Goal: Task Accomplishment & Management: Manage account settings

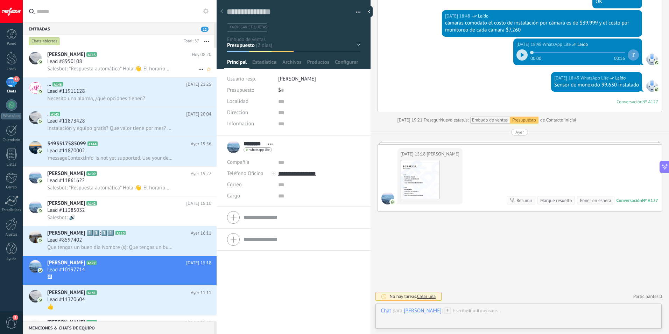
scroll to position [108, 0]
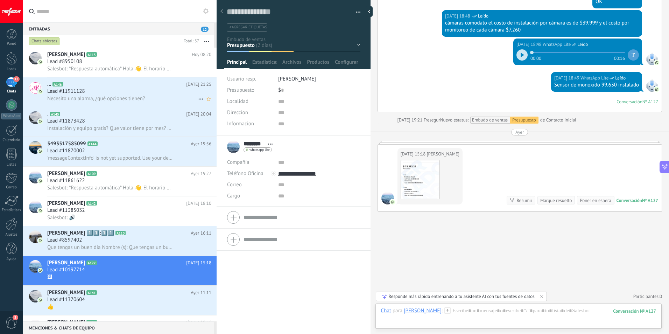
click at [97, 98] on span "Necesito una alarma, ¿qué opciones tienen?" at bounding box center [96, 98] width 98 height 7
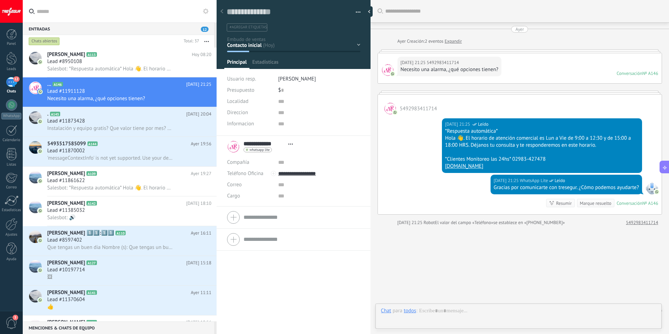
scroll to position [14, 0]
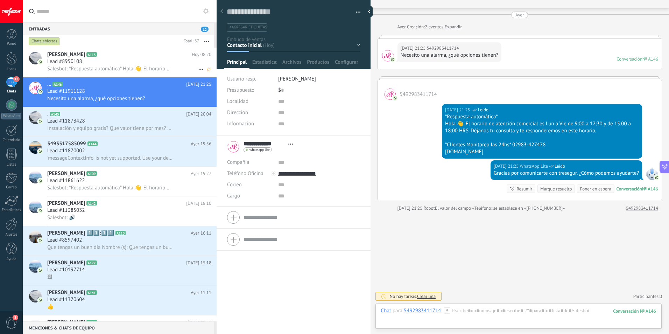
click at [102, 60] on div "Lead #8950108" at bounding box center [129, 61] width 164 height 7
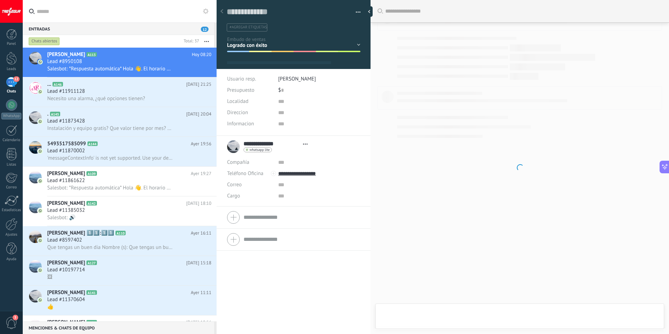
scroll to position [10, 0]
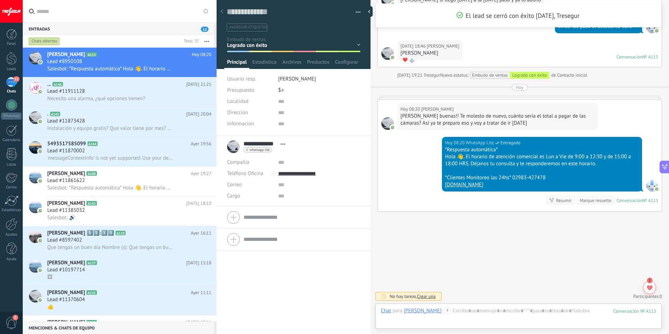
click at [0, 0] on div "Contacto inicial Seguimiento Presupuesto Visita Venta Logrado con éxito Ventas …" at bounding box center [0, 0] width 0 height 0
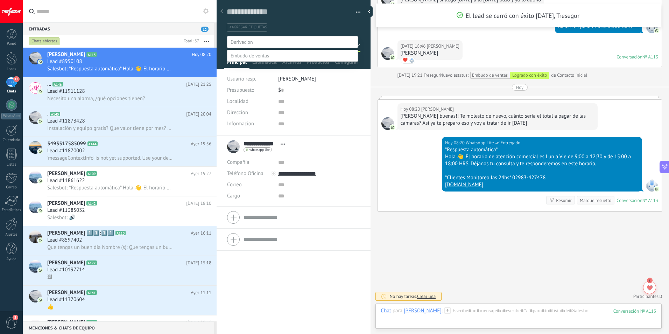
scroll to position [14, 0]
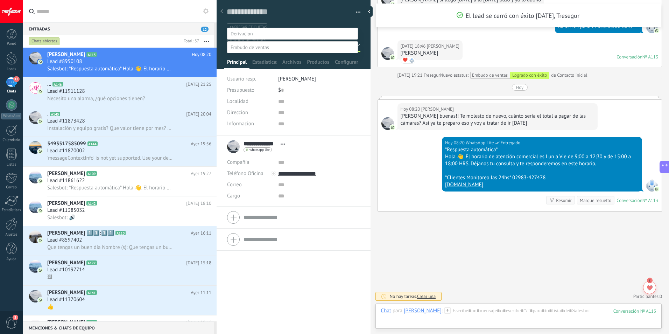
click at [94, 87] on div at bounding box center [346, 159] width 646 height 334
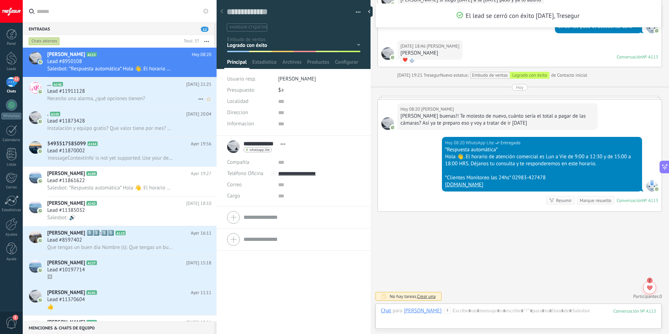
click at [107, 95] on span "Necesito una alarma, ¿qué opciones tienen?" at bounding box center [96, 98] width 98 height 7
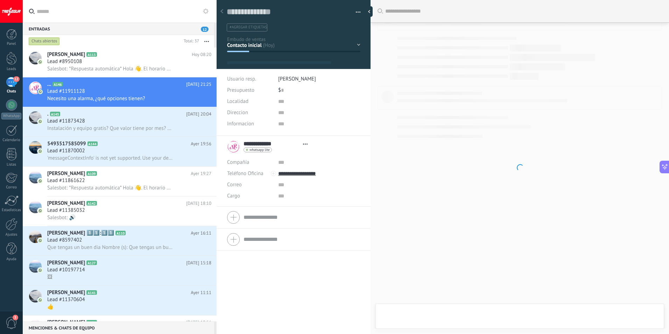
scroll to position [10, 0]
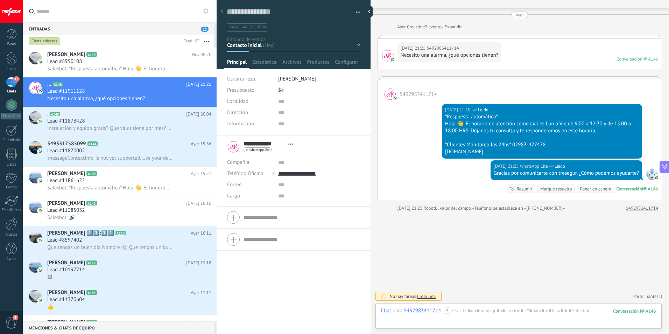
click at [0, 0] on div "Contacto inicial Seguimiento Presupuesto Visita Venta Logrado con éxito Ventas …" at bounding box center [0, 0] width 0 height 0
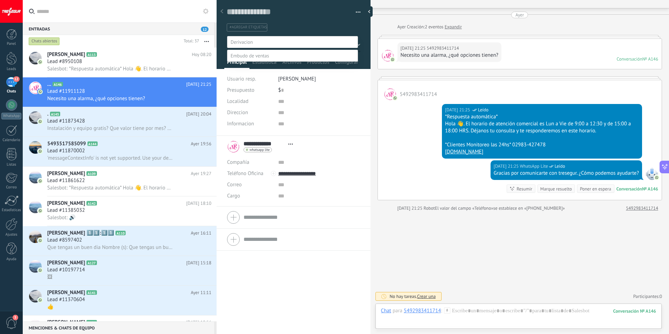
scroll to position [14, 0]
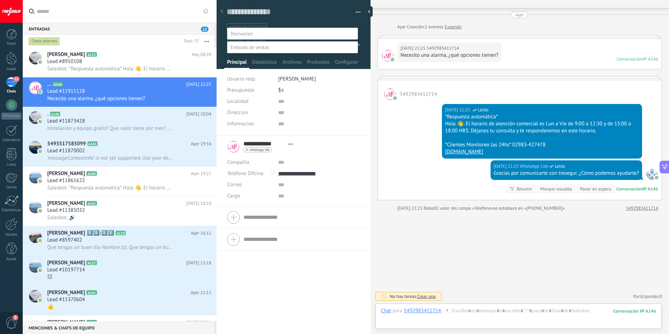
click at [0, 0] on label "Presupuesto" at bounding box center [0, 0] width 0 height 0
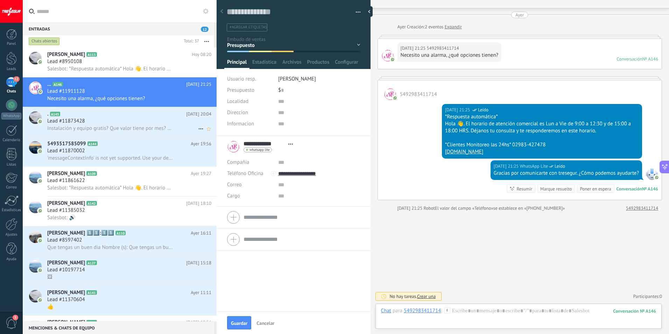
click at [146, 129] on span "Instalación y equipo gratis? Que valor tiene por mes? Necesito cámara y alarma …" at bounding box center [110, 128] width 126 height 7
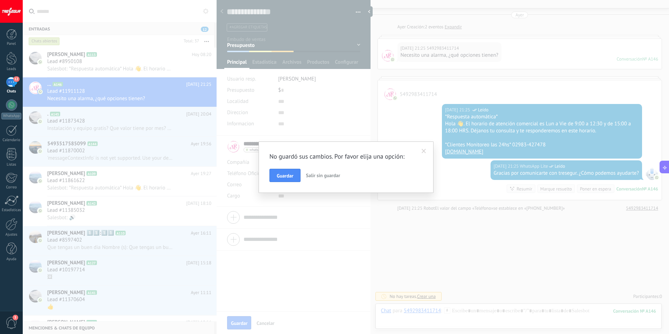
click at [423, 152] on span at bounding box center [423, 151] width 5 height 5
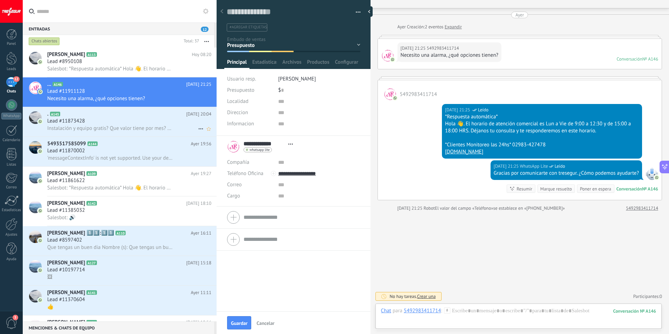
click at [172, 114] on h2 ". A145" at bounding box center [116, 113] width 139 height 7
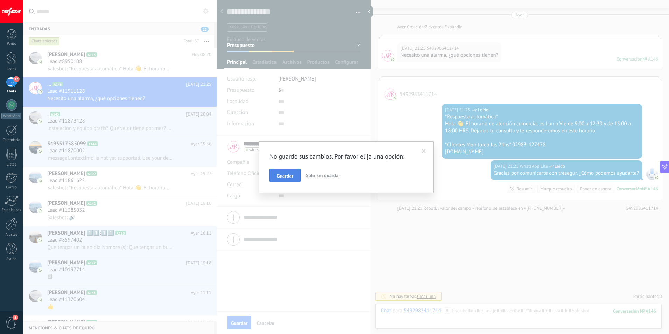
click at [285, 176] on span "Guardar" at bounding box center [285, 175] width 16 height 5
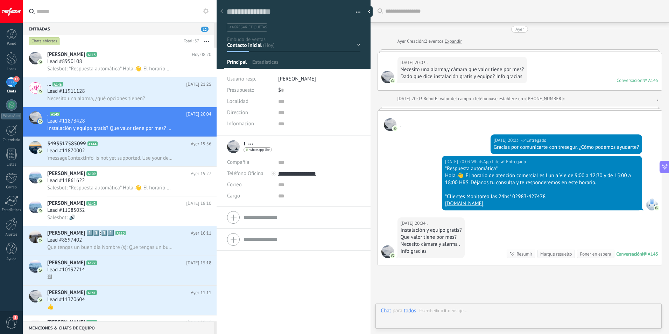
scroll to position [53, 0]
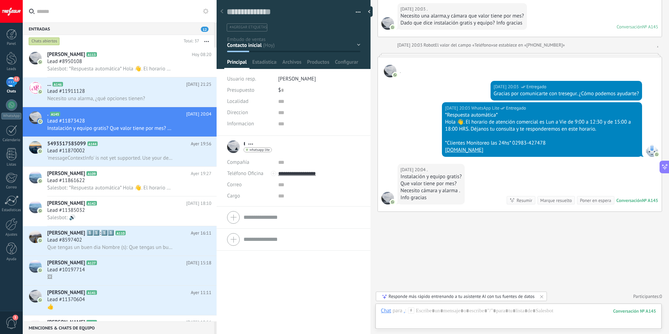
click at [0, 0] on div "Contacto inicial Seguimiento Presupuesto Visita Venta Logrado con éxito Ventas …" at bounding box center [0, 0] width 0 height 0
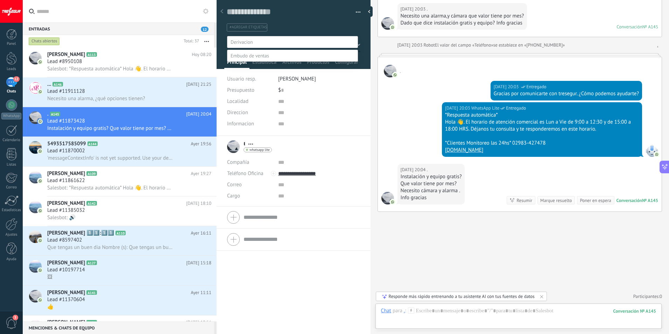
scroll to position [14, 0]
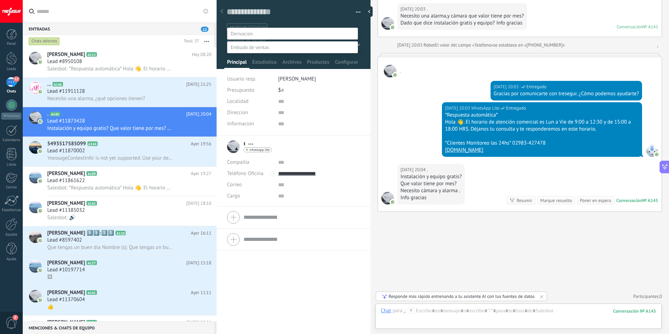
click at [0, 0] on label "Seguimiento" at bounding box center [0, 0] width 0 height 0
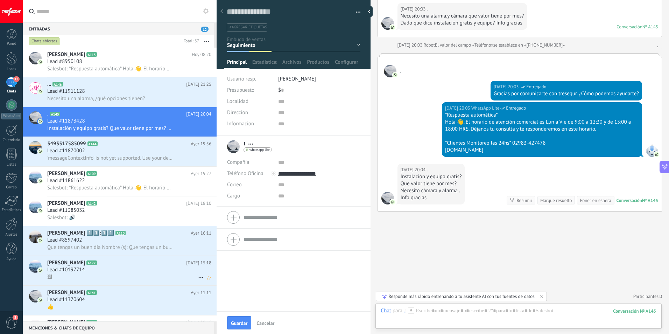
click at [105, 272] on div "Lead #10197714" at bounding box center [129, 269] width 164 height 7
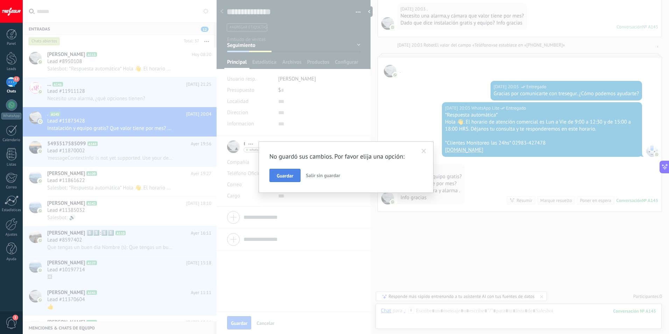
click at [288, 173] on span "Guardar" at bounding box center [285, 175] width 16 height 5
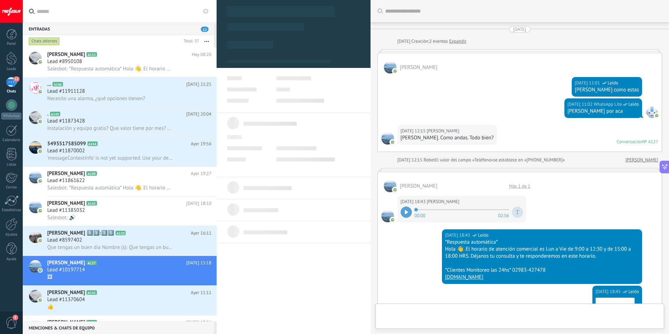
scroll to position [10, 0]
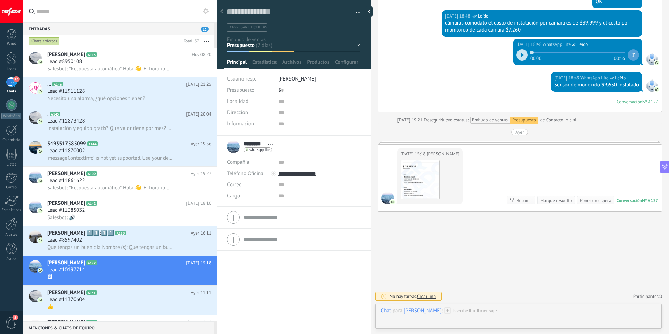
click at [0, 0] on div "Contacto inicial Seguimiento Presupuesto Visita Venta Logrado con éxito Ventas …" at bounding box center [0, 0] width 0 height 0
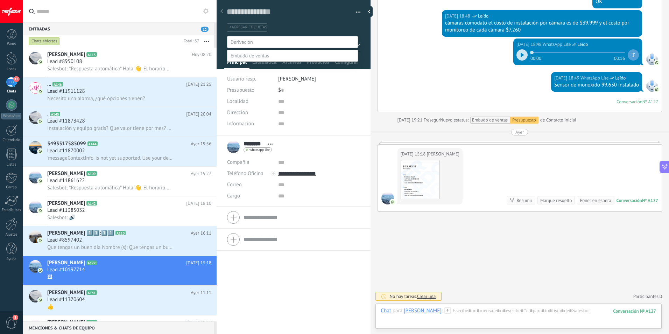
scroll to position [14, 0]
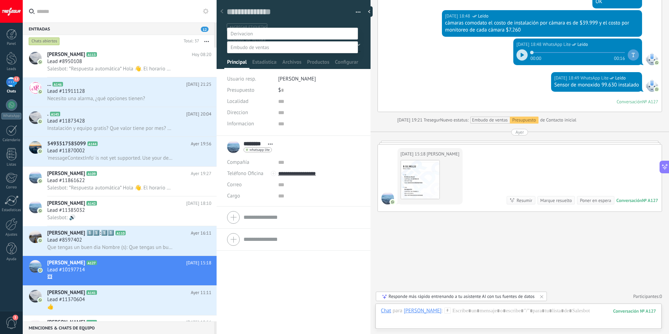
drag, startPoint x: 243, startPoint y: 63, endPoint x: 460, endPoint y: 248, distance: 284.7
click at [460, 248] on div at bounding box center [346, 159] width 646 height 334
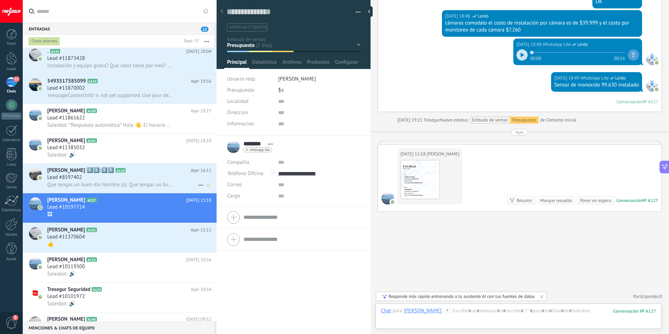
scroll to position [70, 0]
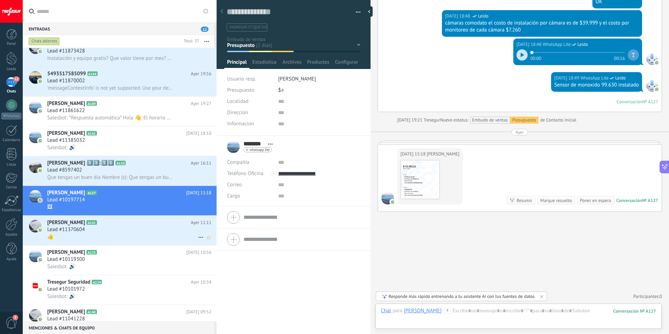
click at [125, 227] on div "Lead #11370604" at bounding box center [129, 229] width 164 height 7
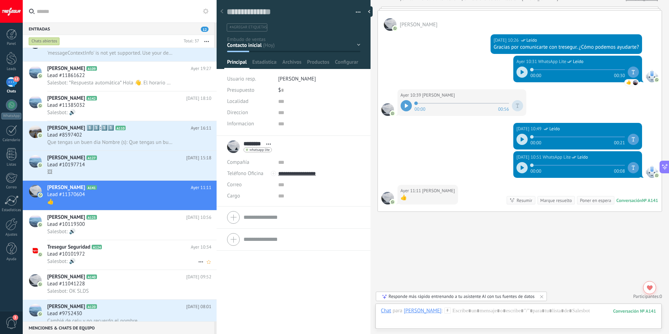
scroll to position [175, 0]
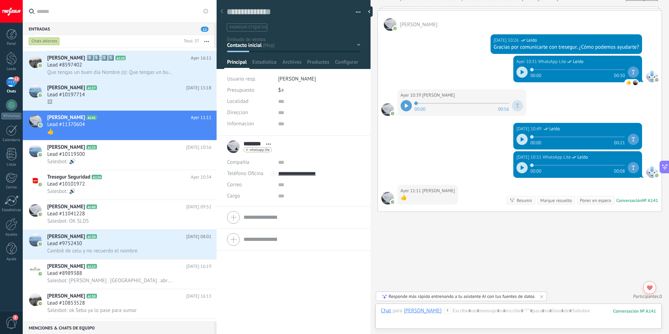
click at [0, 0] on div "Contacto inicial Seguimiento Presupuesto Visita Venta Logrado con éxito Ventas …" at bounding box center [0, 0] width 0 height 0
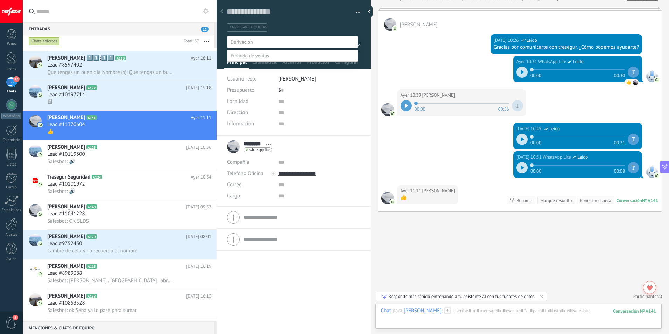
scroll to position [14, 0]
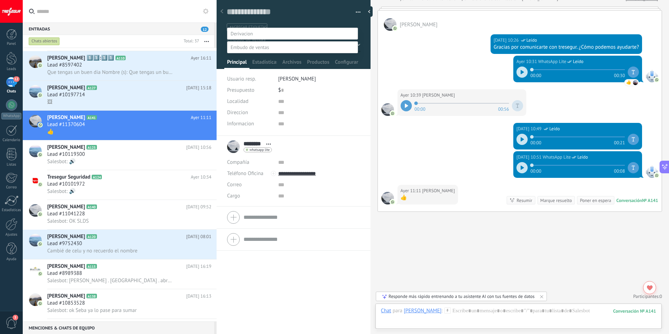
click at [450, 249] on div at bounding box center [346, 159] width 646 height 334
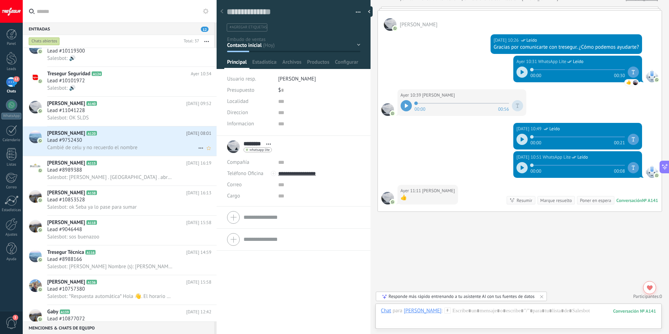
scroll to position [280, 0]
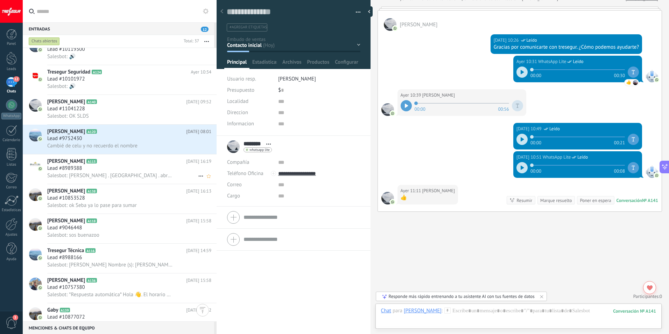
click at [110, 166] on div "Lead #8989388" at bounding box center [129, 168] width 164 height 7
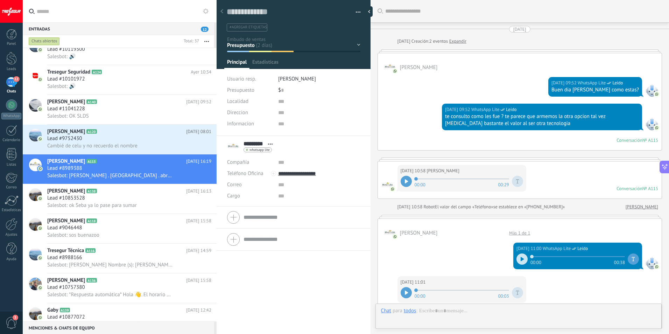
type textarea "**********"
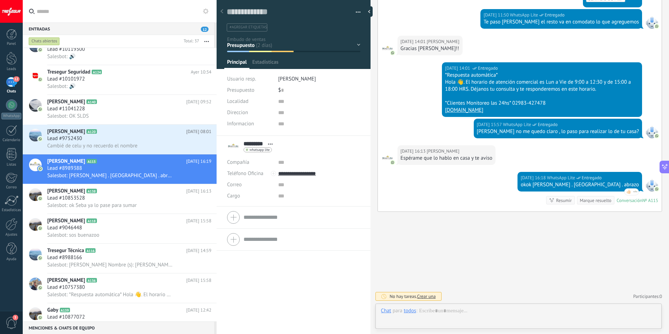
scroll to position [10, 0]
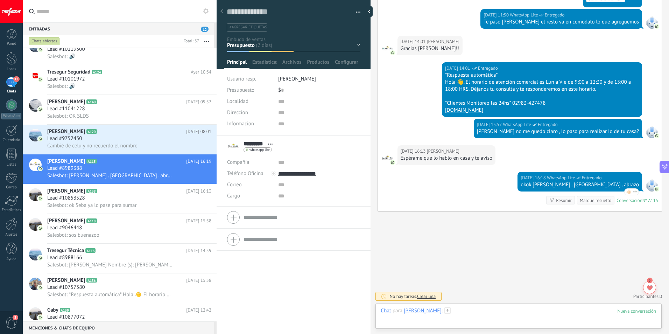
click at [442, 313] on div at bounding box center [518, 317] width 275 height 21
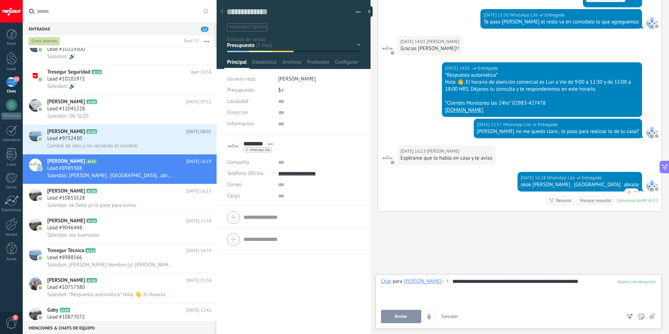
click at [402, 314] on span "Enviar" at bounding box center [401, 316] width 12 height 5
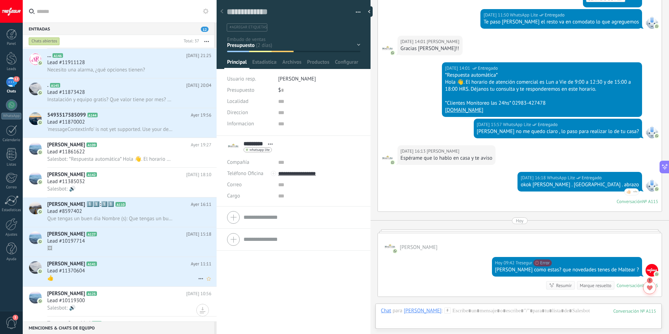
scroll to position [70, 0]
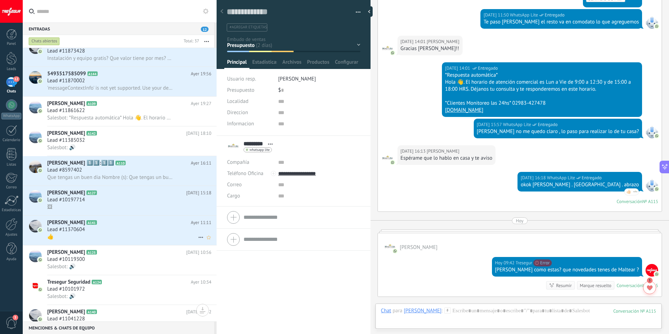
click at [87, 226] on h3 "Lead #11370604" at bounding box center [67, 229] width 41 height 7
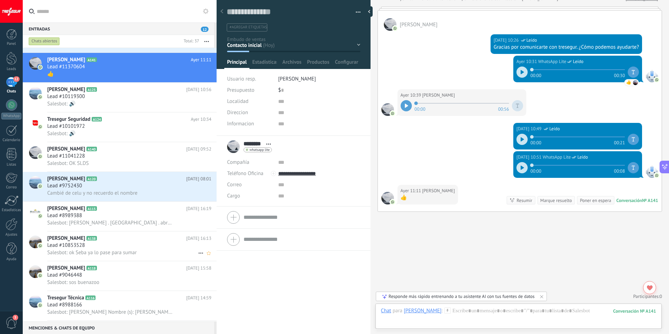
scroll to position [245, 0]
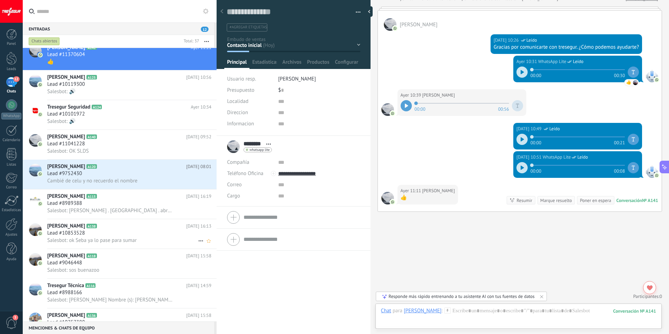
click at [93, 230] on div "Lead #10853528" at bounding box center [129, 232] width 164 height 7
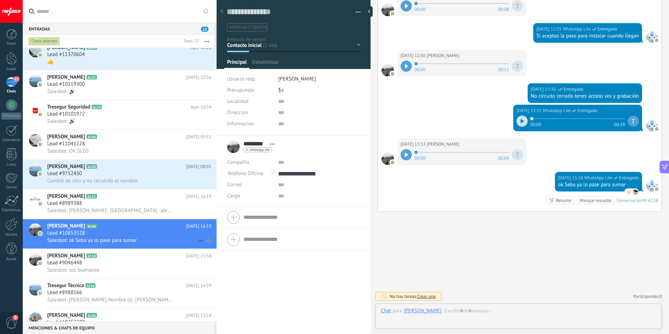
scroll to position [10, 0]
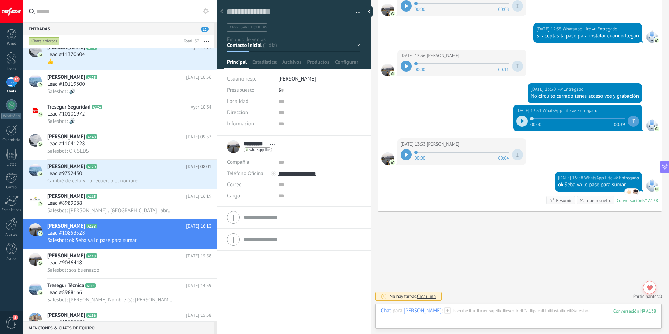
click at [0, 0] on div "Contacto inicial Seguimiento Presupuesto Visita Venta Logrado con éxito Ventas …" at bounding box center [0, 0] width 0 height 0
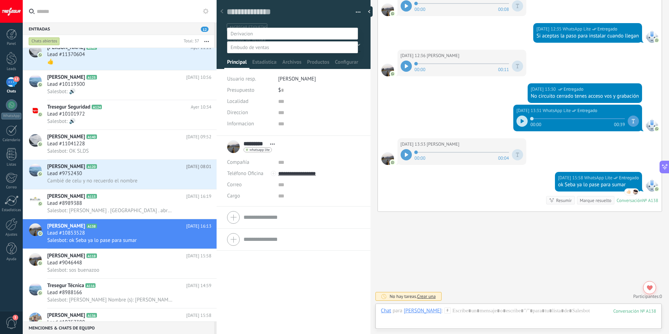
scroll to position [0, 0]
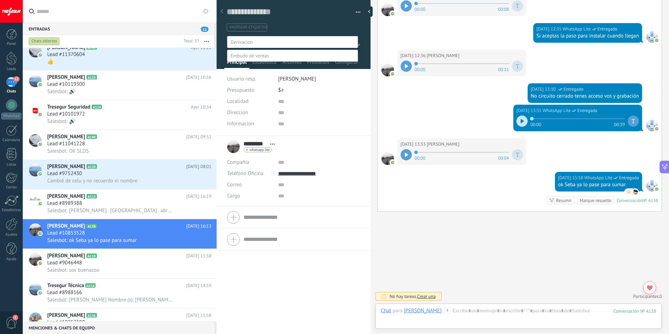
click at [435, 235] on div at bounding box center [346, 167] width 646 height 334
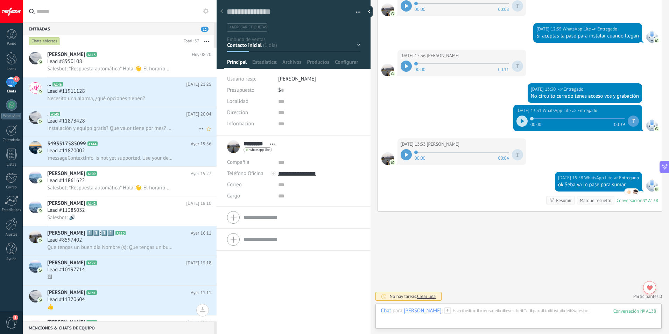
click at [133, 118] on div "Lead #11873428" at bounding box center [129, 120] width 164 height 7
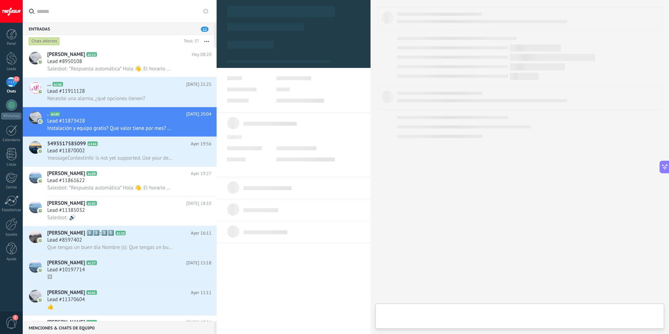
type textarea "**********"
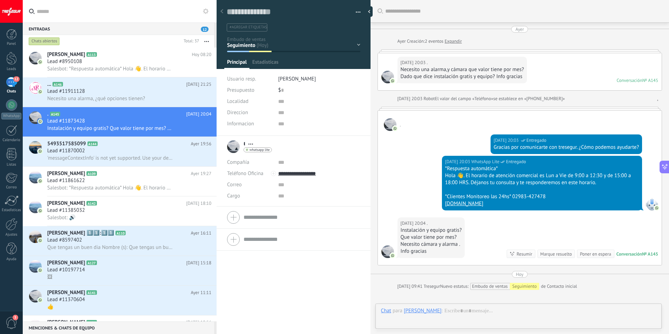
scroll to position [78, 0]
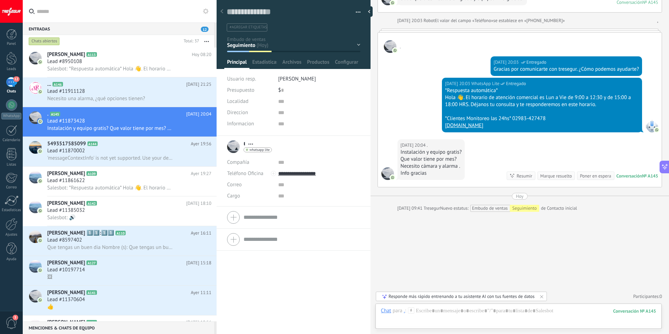
click at [583, 254] on div "Buscar Carga más [DATE] [DATE] Creación: 2 eventos Expandir [DATE] 20:03 . Nece…" at bounding box center [519, 128] width 298 height 412
click at [583, 255] on div "Buscar Carga más [DATE] [DATE] Creación: 2 eventos Expandir [DATE] 20:03 . Nece…" at bounding box center [519, 128] width 298 height 412
click at [437, 244] on div "Buscar Carga más [DATE] [DATE] Creación: 2 eventos Expandir [DATE] 20:03 . Nece…" at bounding box center [519, 128] width 298 height 412
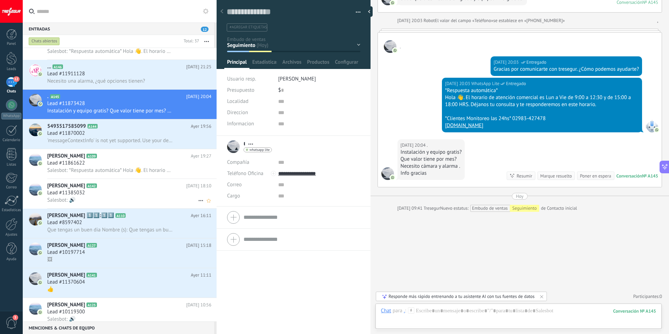
scroll to position [35, 0]
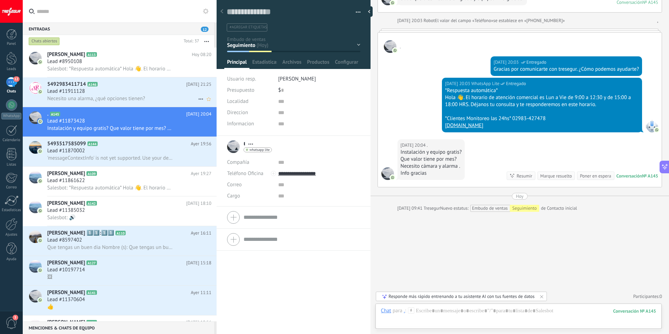
click at [71, 100] on span "Necesito una alarma, ¿qué opciones tienen?" at bounding box center [96, 98] width 98 height 7
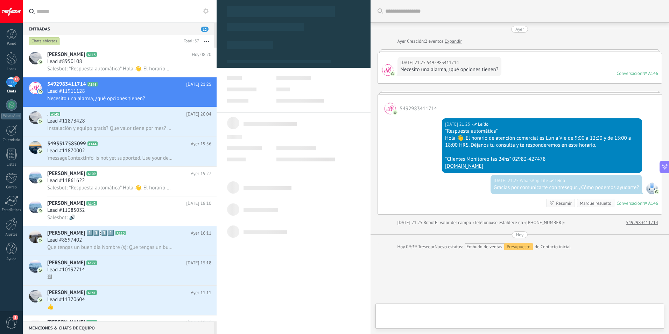
type textarea "**********"
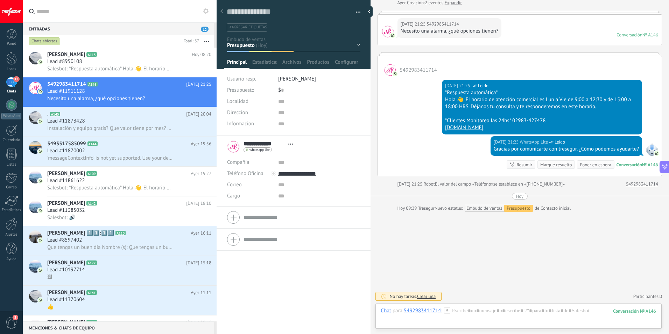
click at [6, 4] on div at bounding box center [11, 11] width 23 height 23
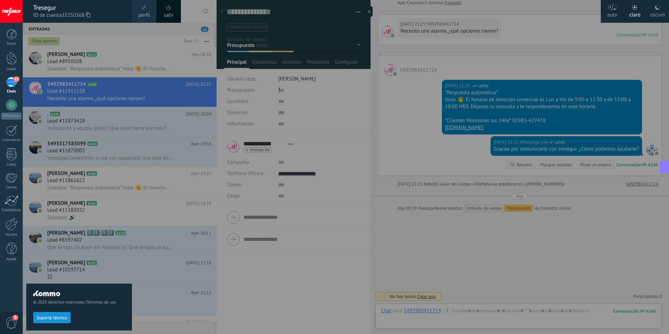
click at [172, 11] on span at bounding box center [169, 8] width 8 height 8
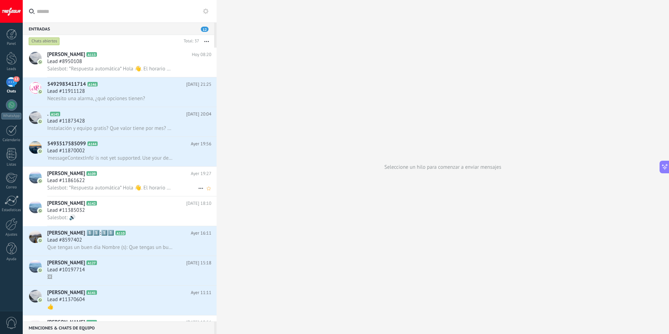
scroll to position [108, 0]
click at [67, 97] on span "Necesito una alarma, ¿qué opciones tienen?" at bounding box center [96, 98] width 98 height 7
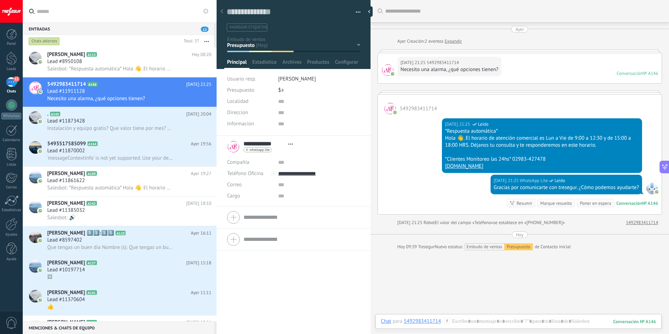
click at [636, 72] on div "Conversación" at bounding box center [629, 73] width 26 height 6
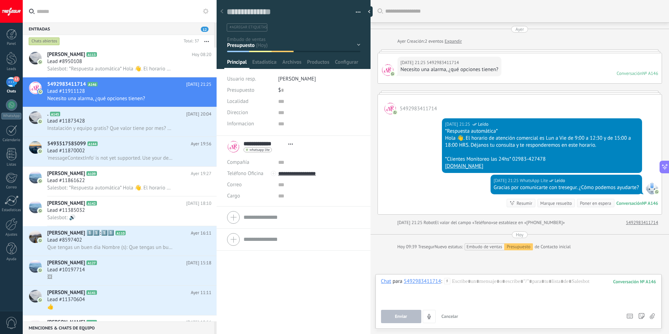
click at [636, 72] on div "Conversación" at bounding box center [629, 73] width 26 height 6
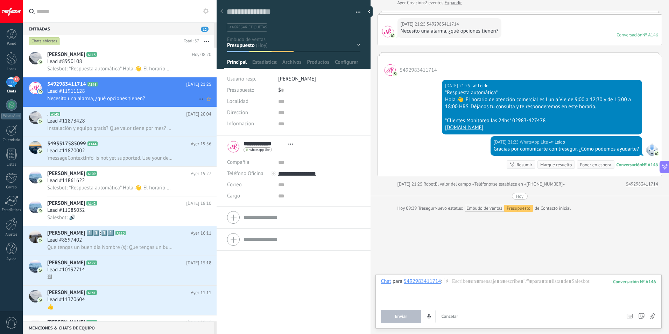
click at [171, 98] on div "Necesito una alarma, ¿qué opciones tienen?" at bounding box center [129, 98] width 164 height 7
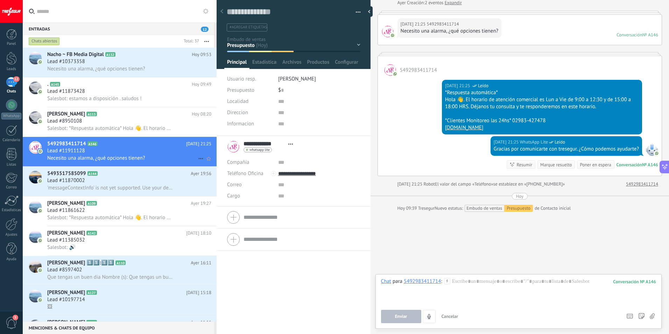
click at [122, 152] on div "Lead #11911128" at bounding box center [129, 150] width 164 height 7
click at [358, 45] on div at bounding box center [293, 31] width 154 height 73
click at [0, 0] on div "Contacto inicial Seguimiento Presupuesto Visita Venta Logrado con éxito Ventas …" at bounding box center [0, 0] width 0 height 0
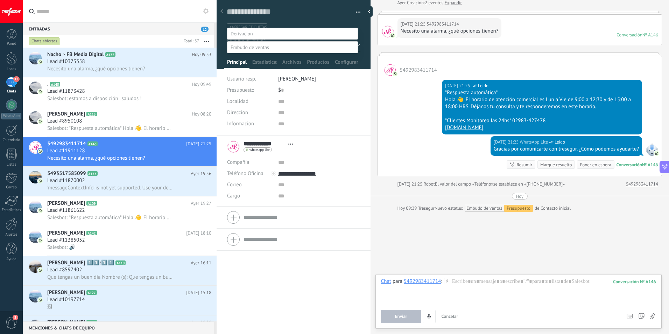
scroll to position [78, 0]
click at [467, 242] on div at bounding box center [346, 159] width 646 height 334
